Goal: Find specific page/section: Find specific page/section

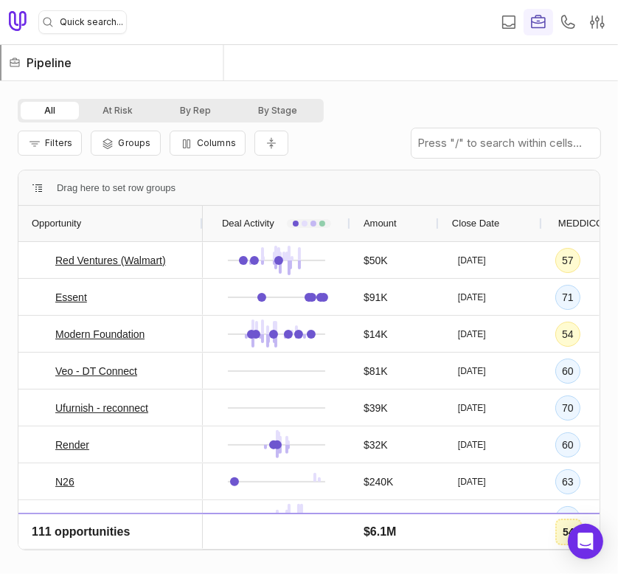
click at [374, 60] on nav "| Pipeline" at bounding box center [309, 63] width 618 height 36
click at [473, 141] on input "text" at bounding box center [505, 142] width 189 height 29
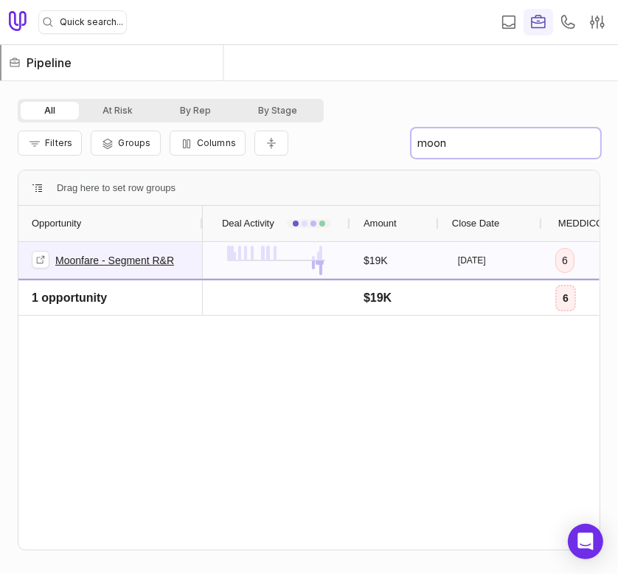
type input "moon"
click at [137, 261] on link "Moonfare - Segment R&R" at bounding box center [114, 260] width 119 height 18
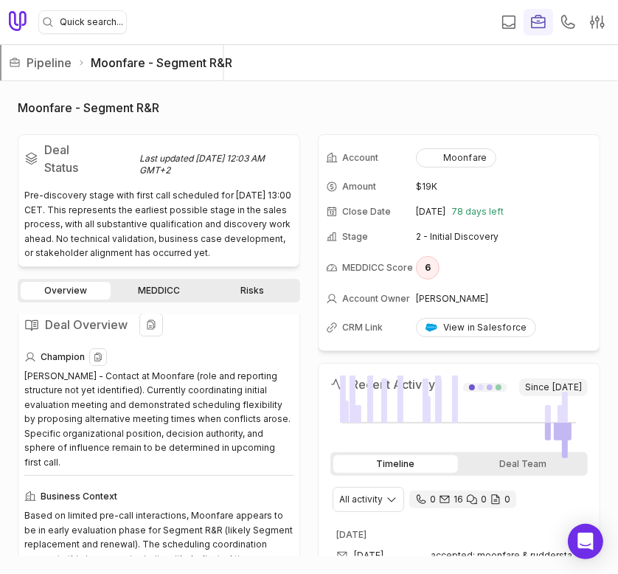
scroll to position [7, 0]
drag, startPoint x: 24, startPoint y: 376, endPoint x: 177, endPoint y: 376, distance: 152.6
click at [177, 376] on div "[PERSON_NAME] - Contact at Moonfare (role and reporting structure not yet ident…" at bounding box center [158, 419] width 269 height 101
copy div "Sonat Alpagut - Contact at Moonfare"
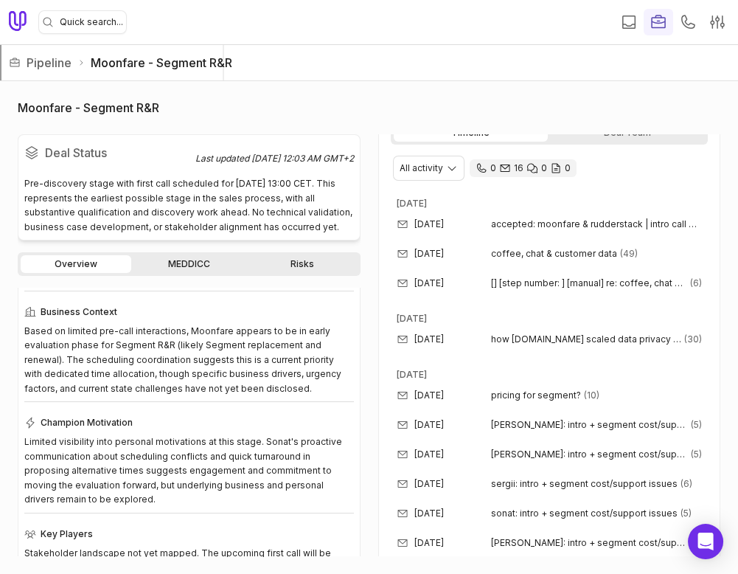
scroll to position [352, 0]
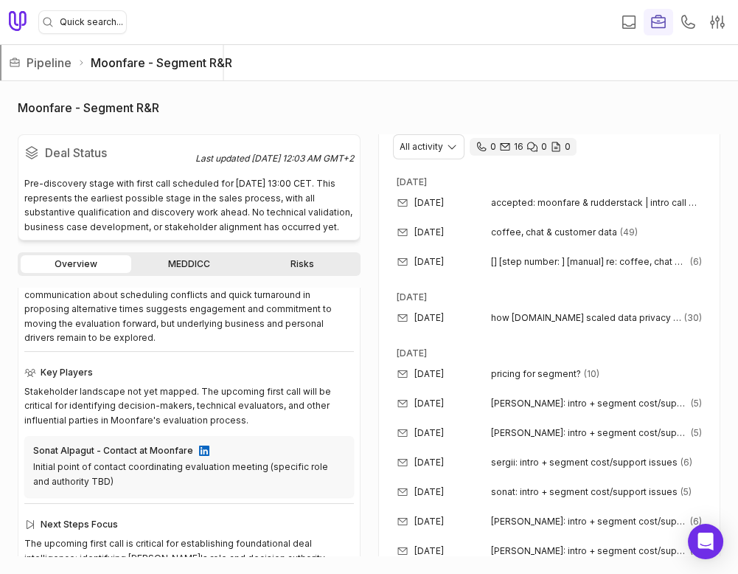
click at [185, 266] on link "MEDDICC" at bounding box center [189, 264] width 111 height 18
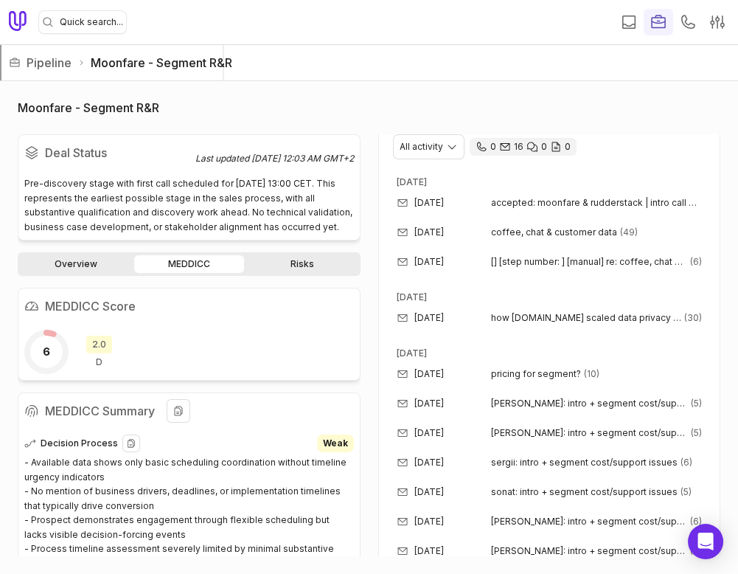
scroll to position [20, 0]
